Goal: Task Accomplishment & Management: Use online tool/utility

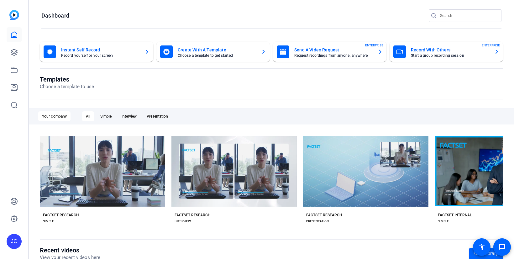
click at [330, 52] on mat-card-title "Send A Video Request" at bounding box center [333, 50] width 78 height 8
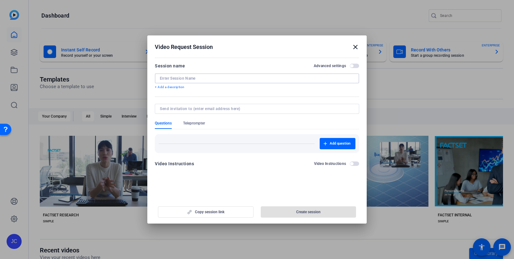
click at [179, 77] on input at bounding box center [257, 78] width 194 height 5
paste input "[PERSON_NAME] leads"
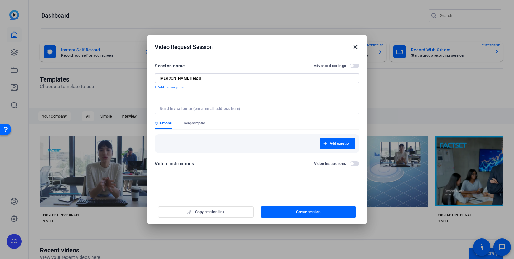
click at [169, 78] on input "[PERSON_NAME] leads" at bounding box center [257, 78] width 194 height 5
click at [182, 78] on input "[PERSON_NAME] leads" at bounding box center [257, 78] width 194 height 5
click at [160, 78] on div "[PERSON_NAME] leads" at bounding box center [257, 78] width 204 height 10
click at [160, 79] on input "[PERSON_NAME] leads" at bounding box center [257, 78] width 194 height 5
click at [166, 78] on input "BuySide Town HAll [PERSON_NAME] leads" at bounding box center [257, 78] width 194 height 5
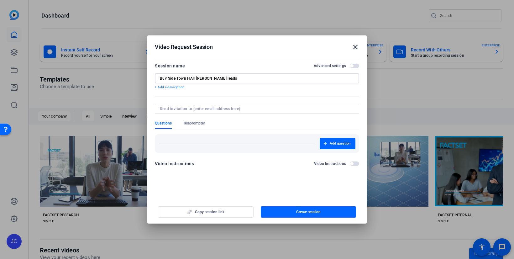
click at [175, 79] on input "Buy Side Town HAll [PERSON_NAME] leads" at bounding box center [257, 78] width 194 height 5
paste input "Q4 FY'25"
click at [213, 78] on input "Buy Side Q4 FY'25 Town HAll [PERSON_NAME] leads" at bounding box center [257, 78] width 194 height 5
click at [210, 78] on input "Buy Side Q4 FY'25 Town HAll: [PERSON_NAME] leads" at bounding box center [257, 78] width 194 height 5
click at [248, 77] on input "Buy Side Q4 FY'25 Town Hall: [PERSON_NAME] leads" at bounding box center [257, 78] width 194 height 5
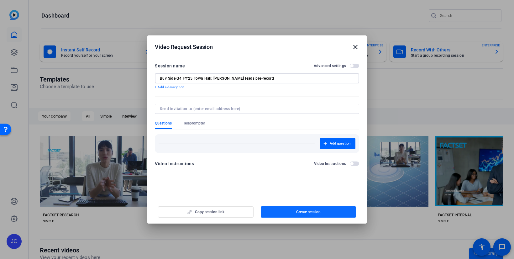
type input "Buy Side Q4 FY'25 Town Hall: [PERSON_NAME] leads pre-record"
click at [294, 210] on span "button" at bounding box center [309, 211] width 96 height 15
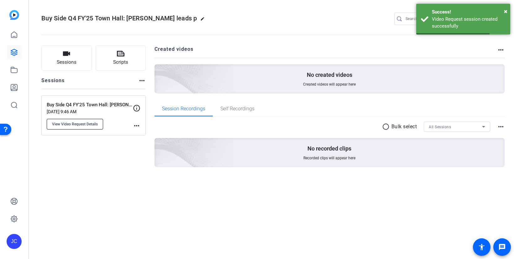
click at [94, 121] on button "View Video Request Details" at bounding box center [75, 124] width 56 height 11
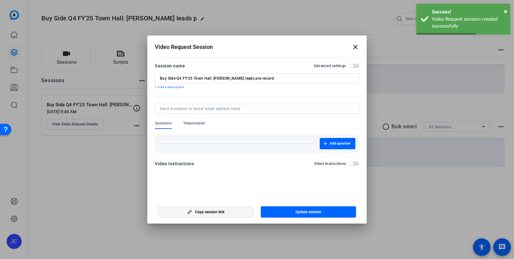
click at [199, 213] on span "Copy session link" at bounding box center [209, 211] width 29 height 5
